Goal: Information Seeking & Learning: Learn about a topic

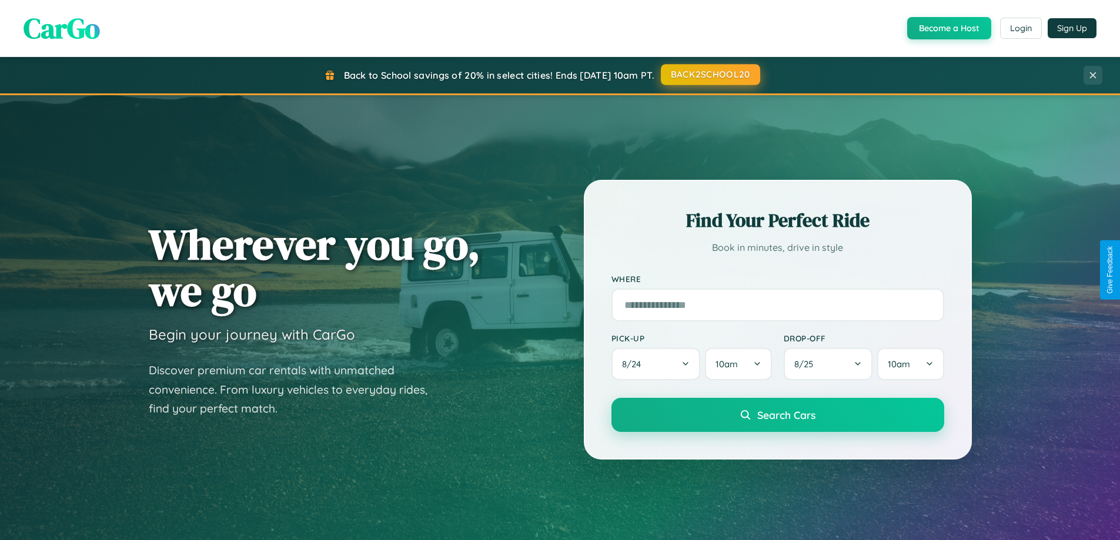
click at [709, 75] on button "BACK2SCHOOL20" at bounding box center [710, 74] width 99 height 21
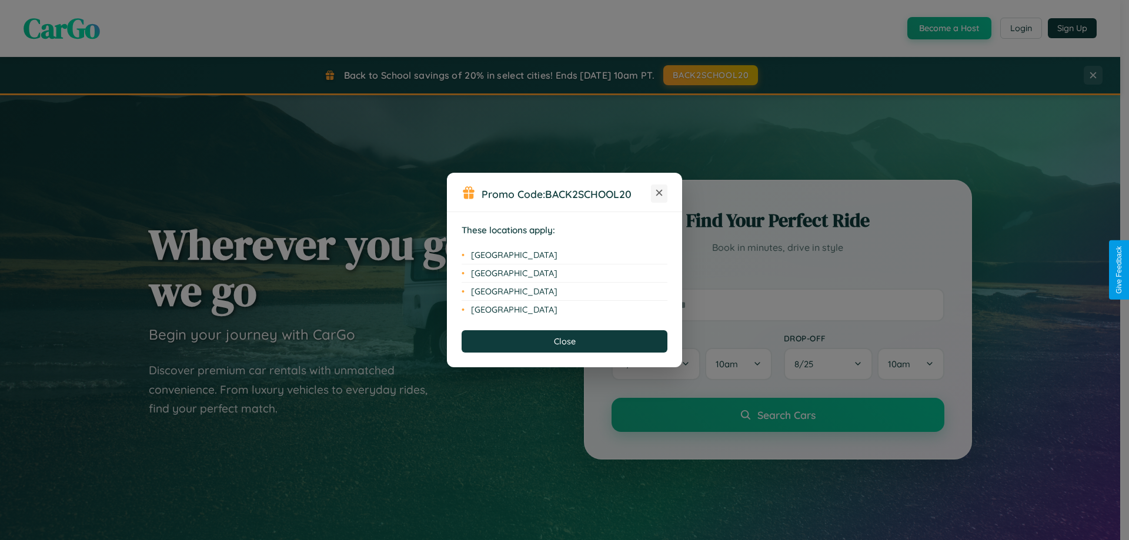
click at [659, 193] on icon at bounding box center [659, 193] width 6 height 6
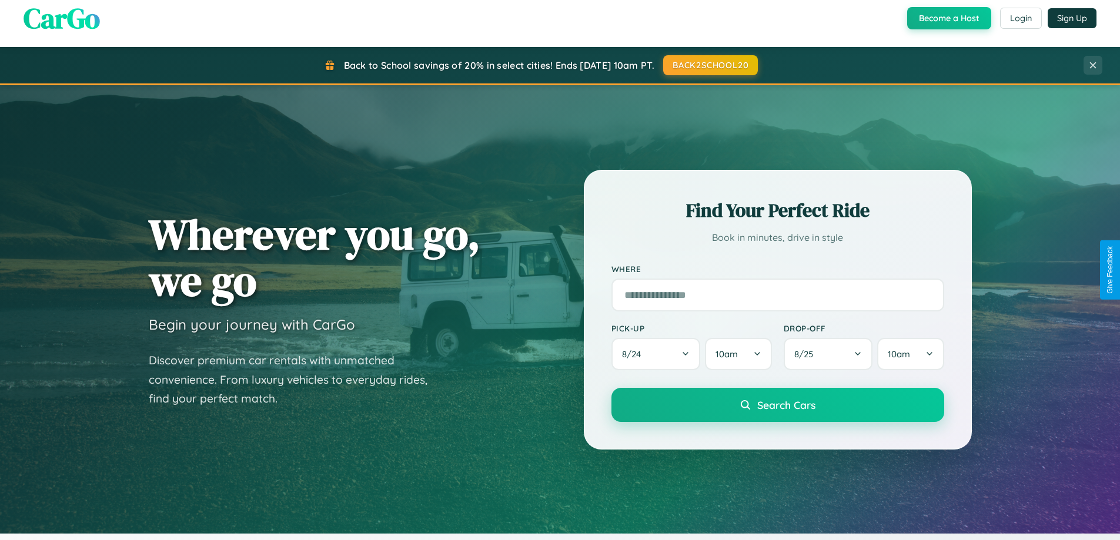
scroll to position [2262, 0]
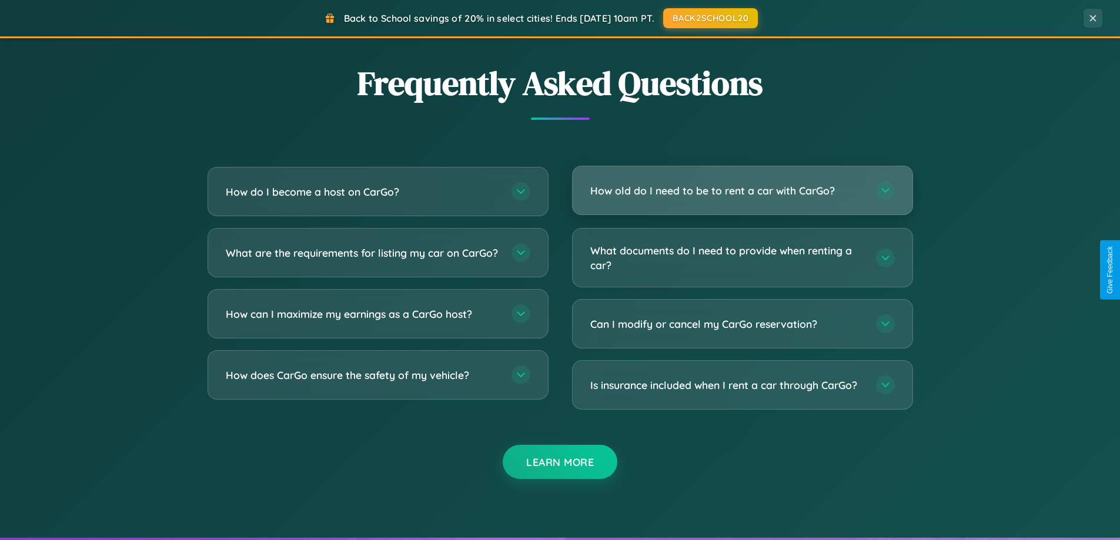
click at [742, 190] on h3 "How old do I need to be to rent a car with CarGo?" at bounding box center [727, 190] width 274 height 15
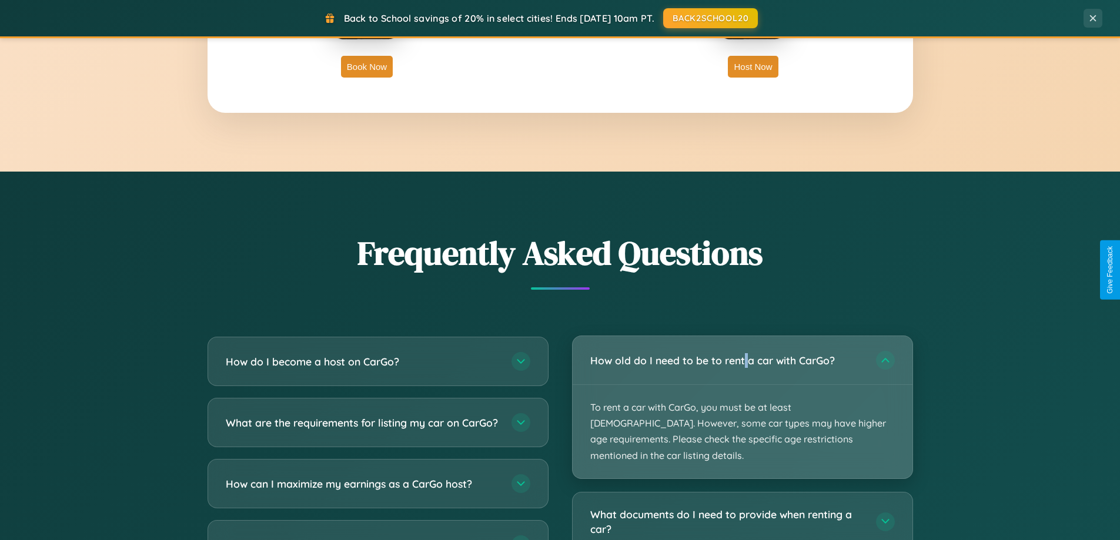
scroll to position [809, 0]
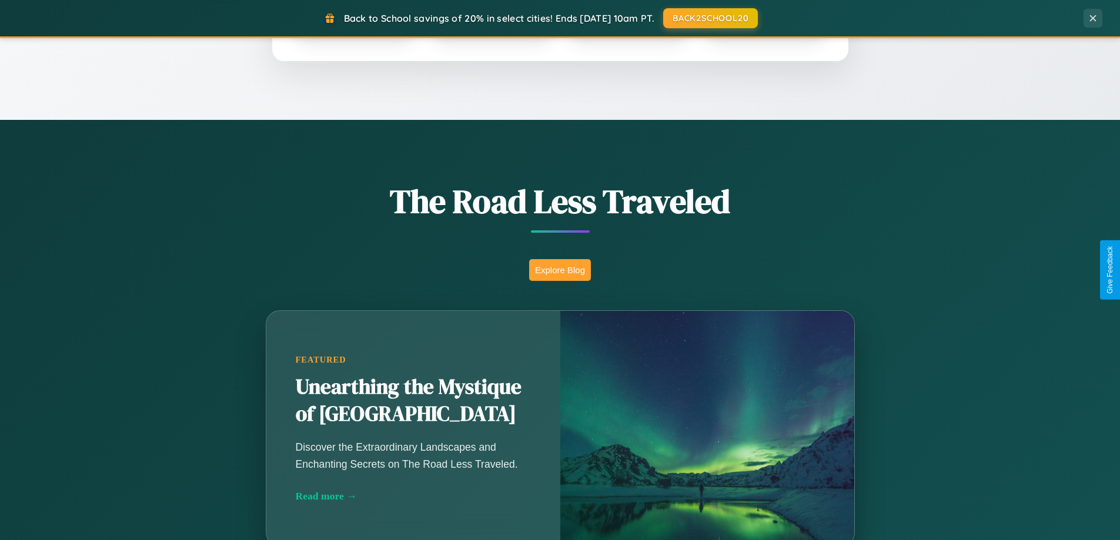
click at [560, 270] on button "Explore Blog" at bounding box center [560, 270] width 62 height 22
